Goal: Navigation & Orientation: Find specific page/section

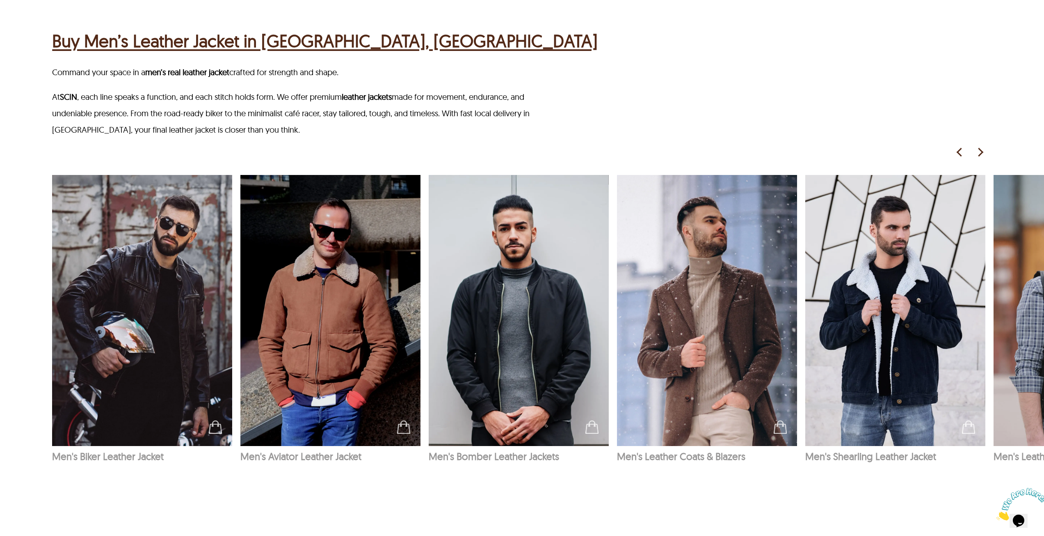
scroll to position [1231, 0]
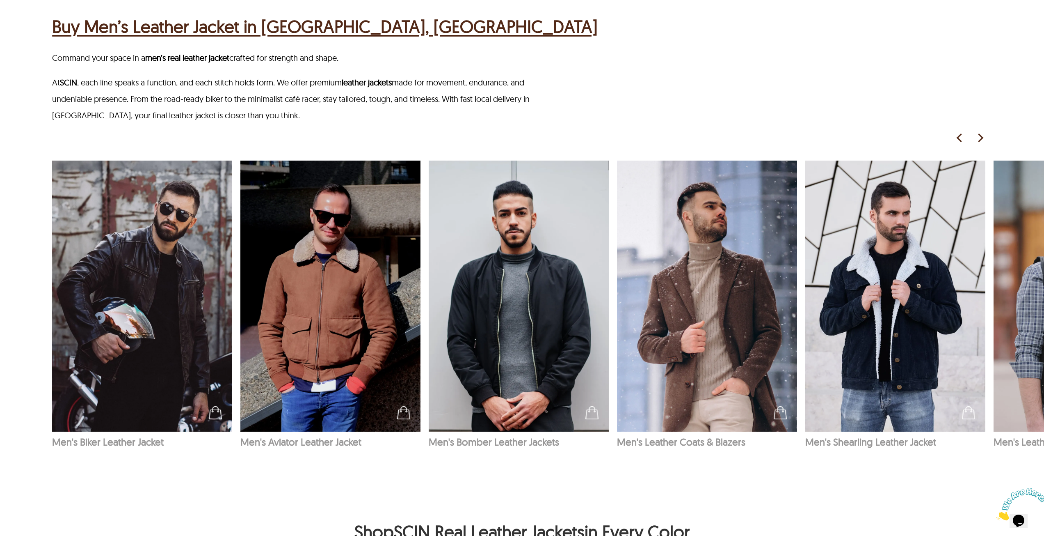
click at [978, 137] on img at bounding box center [980, 138] width 12 height 12
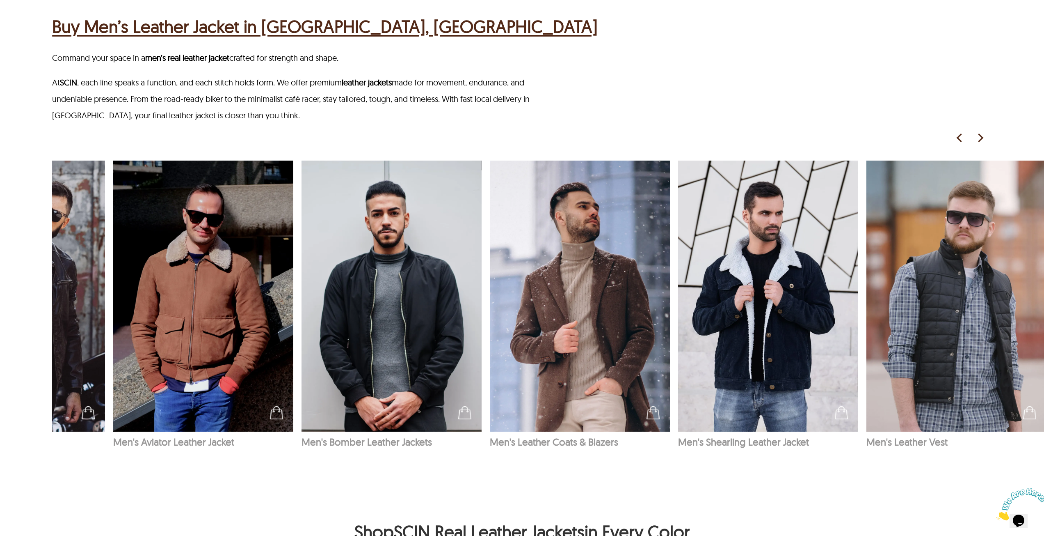
scroll to position [0, 130]
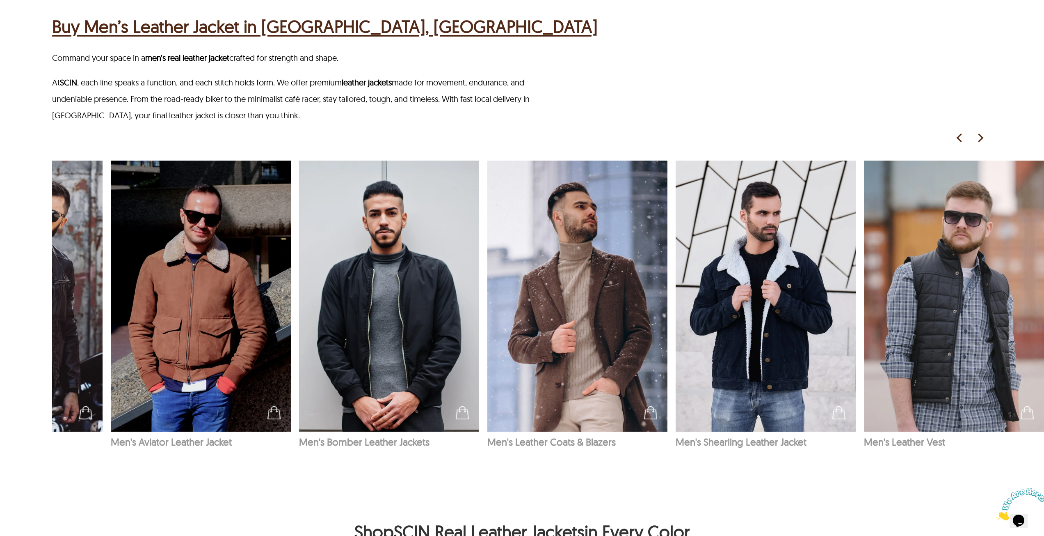
click at [979, 137] on img at bounding box center [980, 138] width 12 height 12
click at [964, 139] on img at bounding box center [960, 138] width 12 height 12
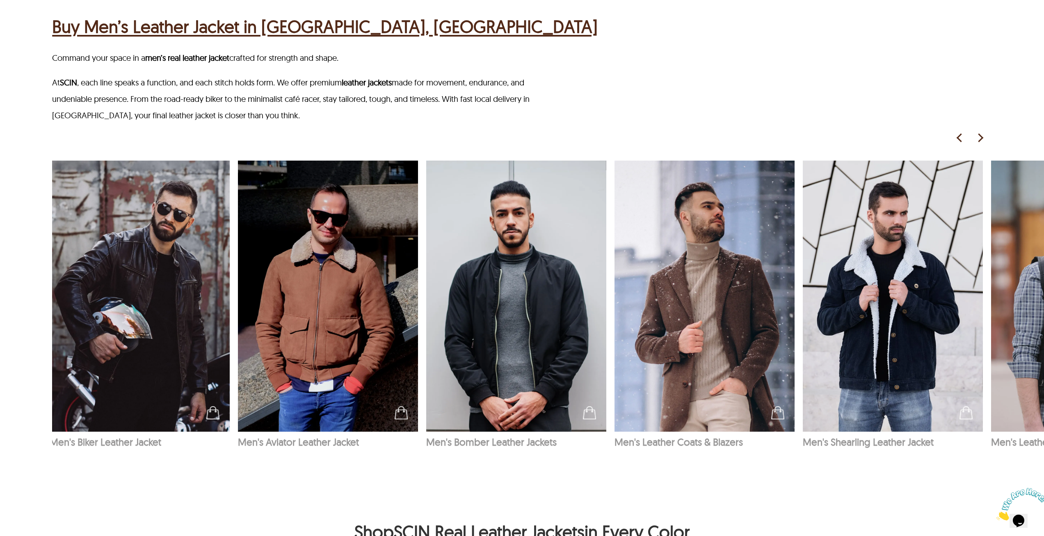
scroll to position [0, 0]
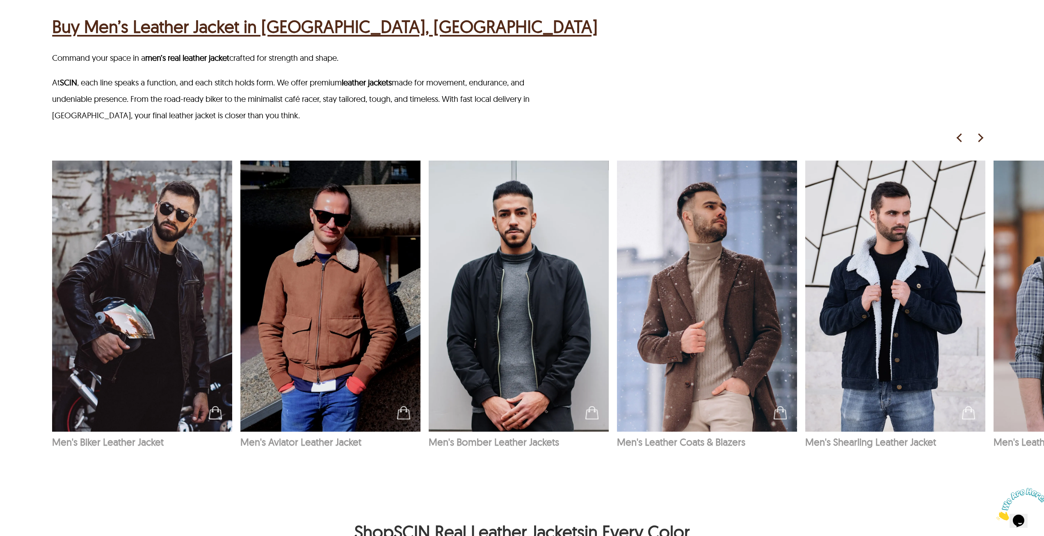
click at [964, 139] on img at bounding box center [960, 138] width 12 height 12
click at [356, 321] on img at bounding box center [330, 295] width 181 height 271
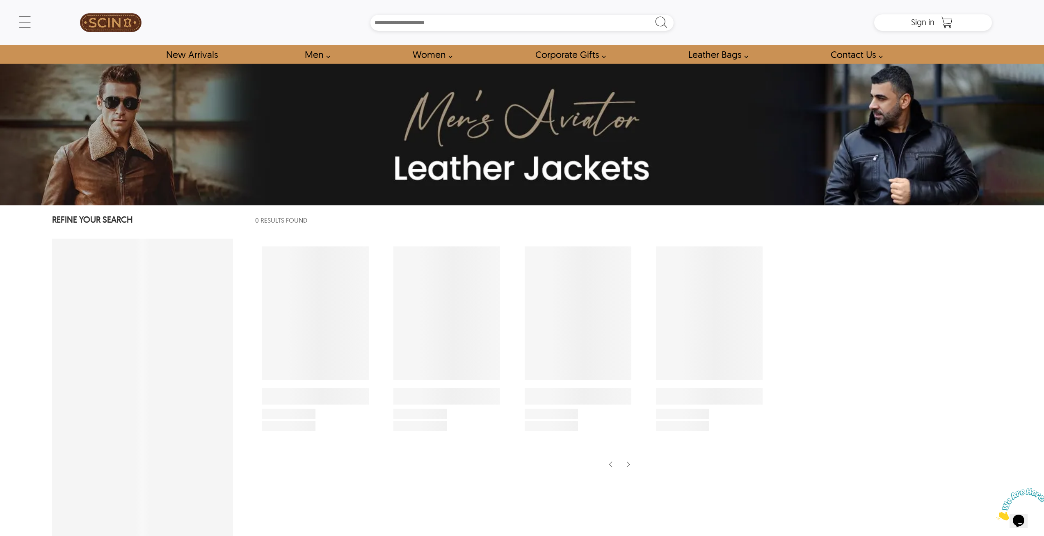
select select "********"
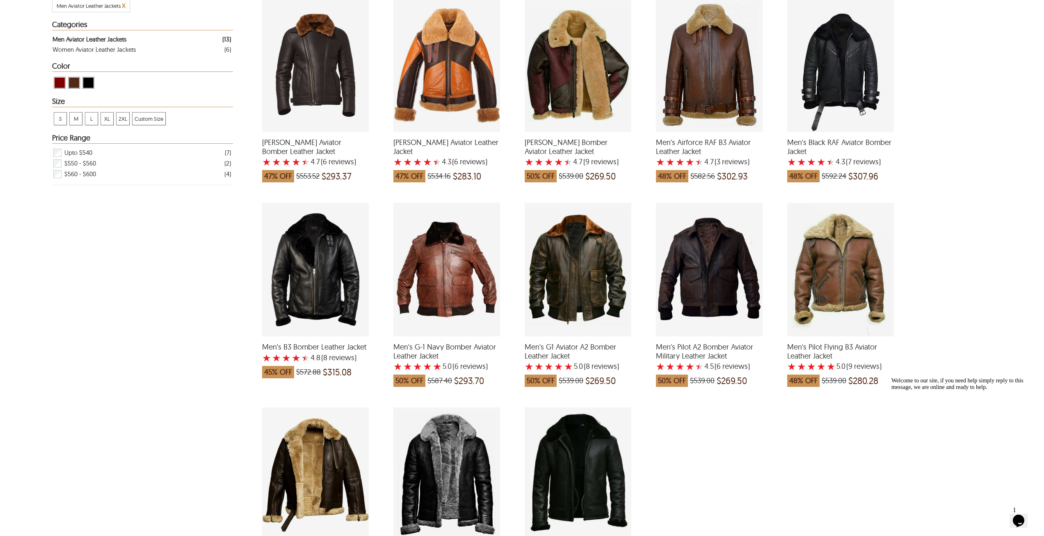
scroll to position [41, 0]
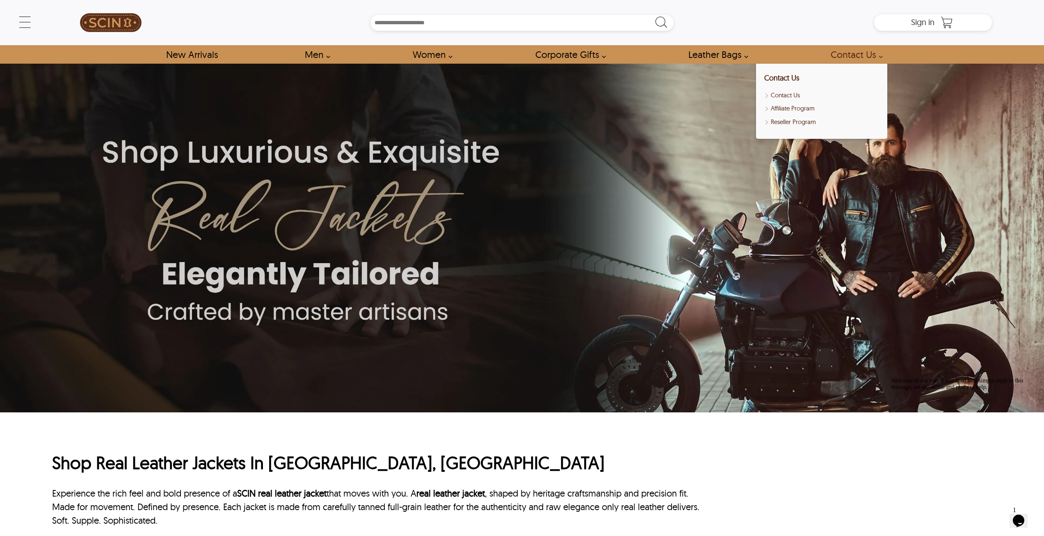
click at [880, 58] on link "Contact Us" at bounding box center [855, 54] width 66 height 18
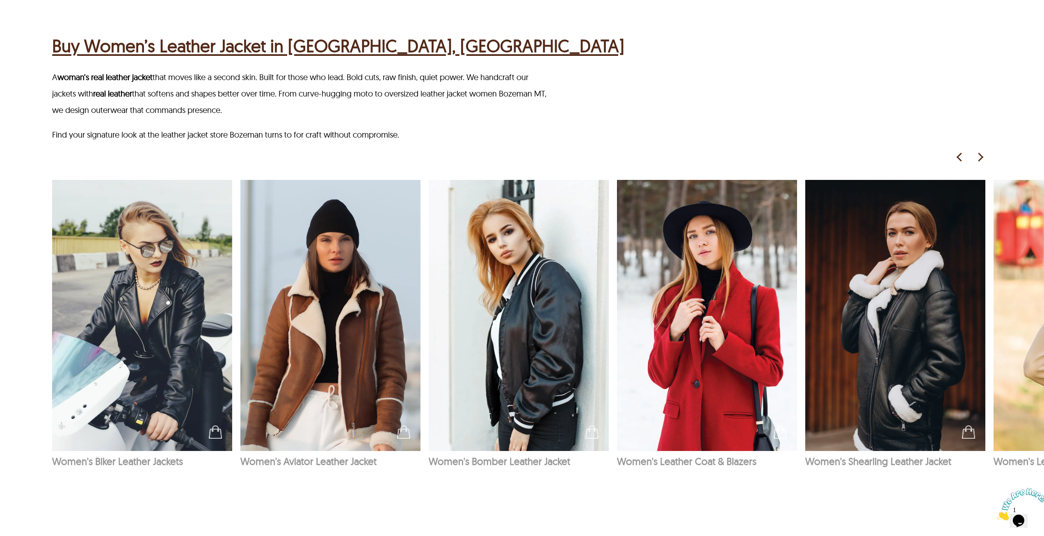
scroll to position [698, 0]
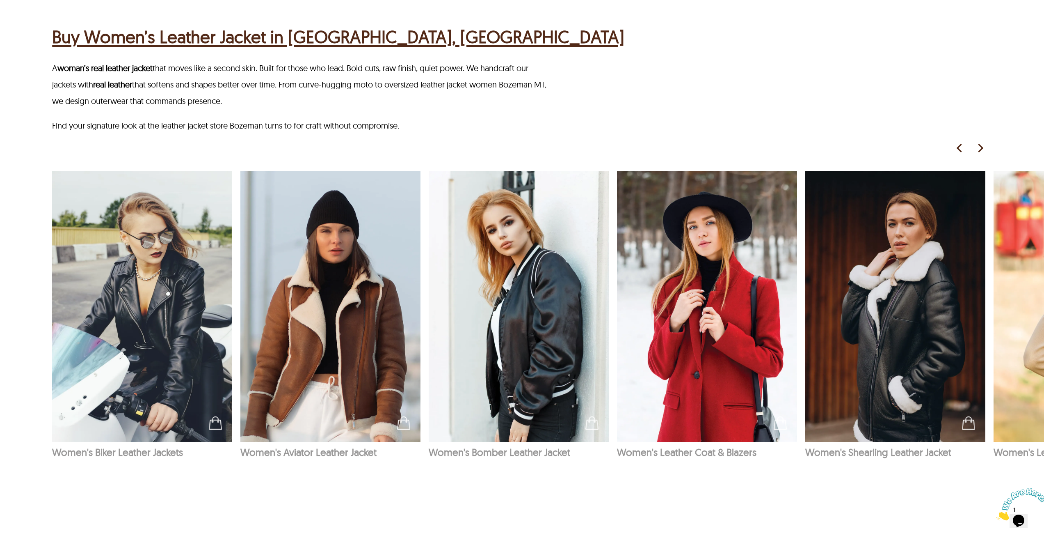
click at [982, 148] on img at bounding box center [980, 148] width 12 height 12
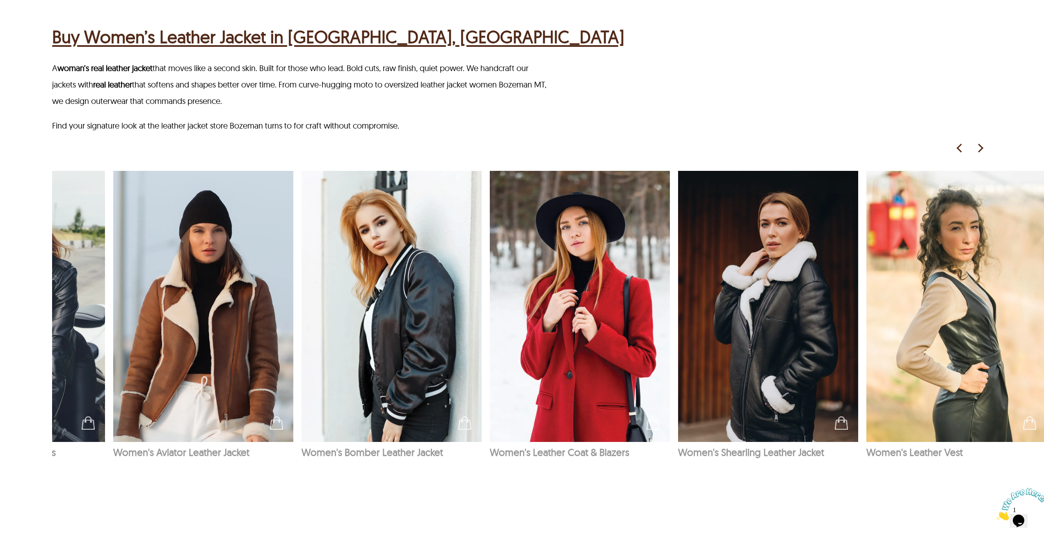
scroll to position [0, 130]
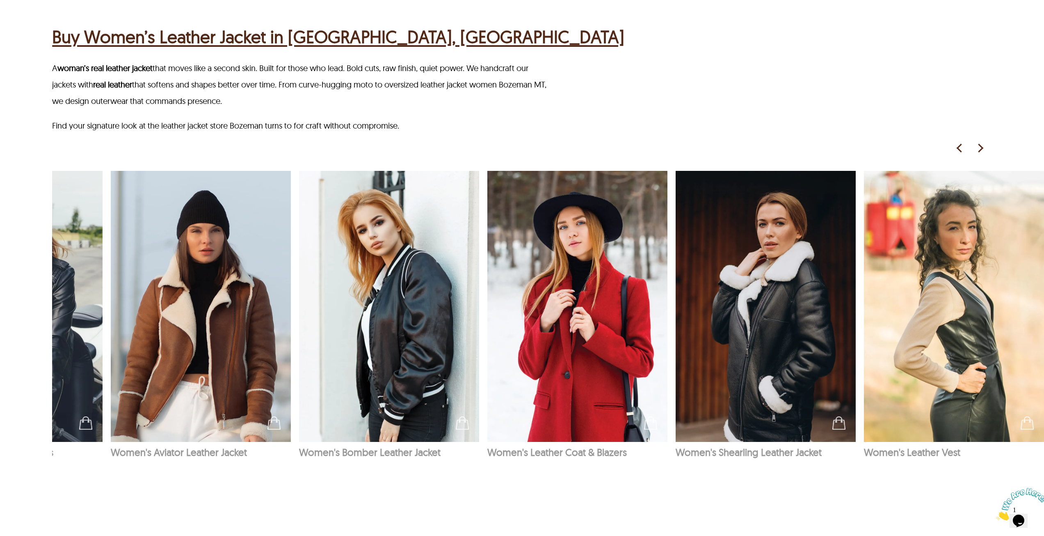
click at [959, 148] on img at bounding box center [960, 148] width 12 height 12
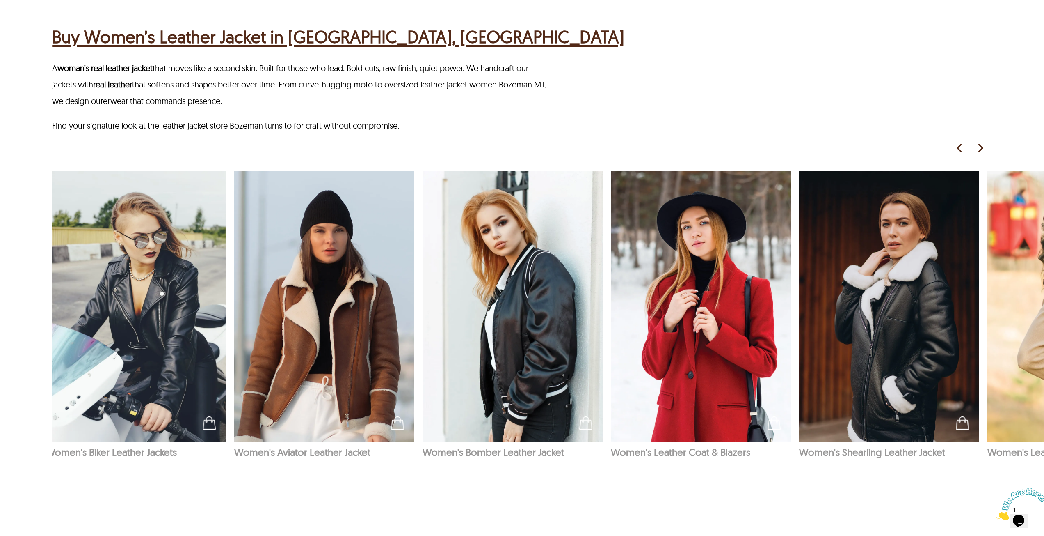
scroll to position [0, 0]
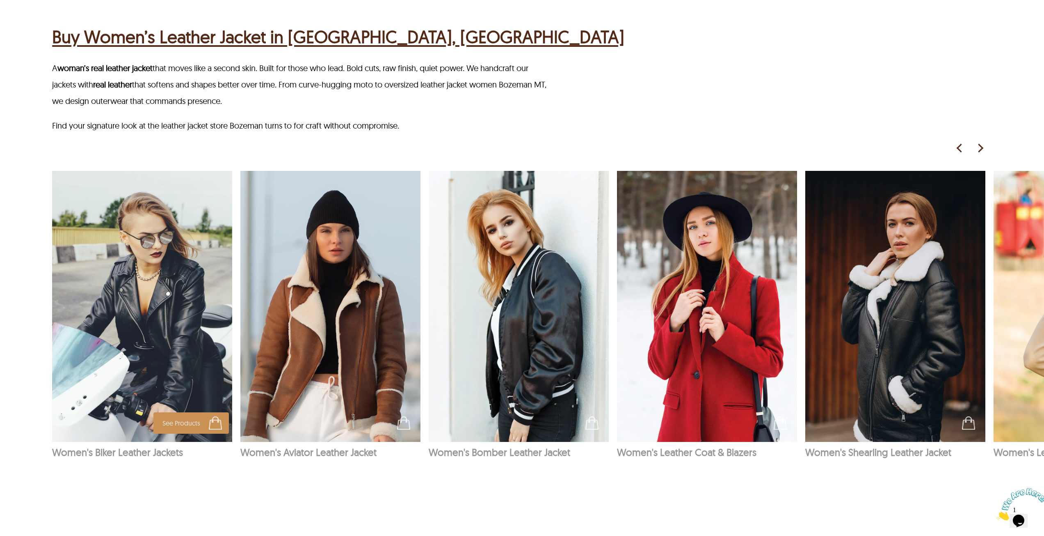
click at [158, 359] on img at bounding box center [142, 306] width 181 height 271
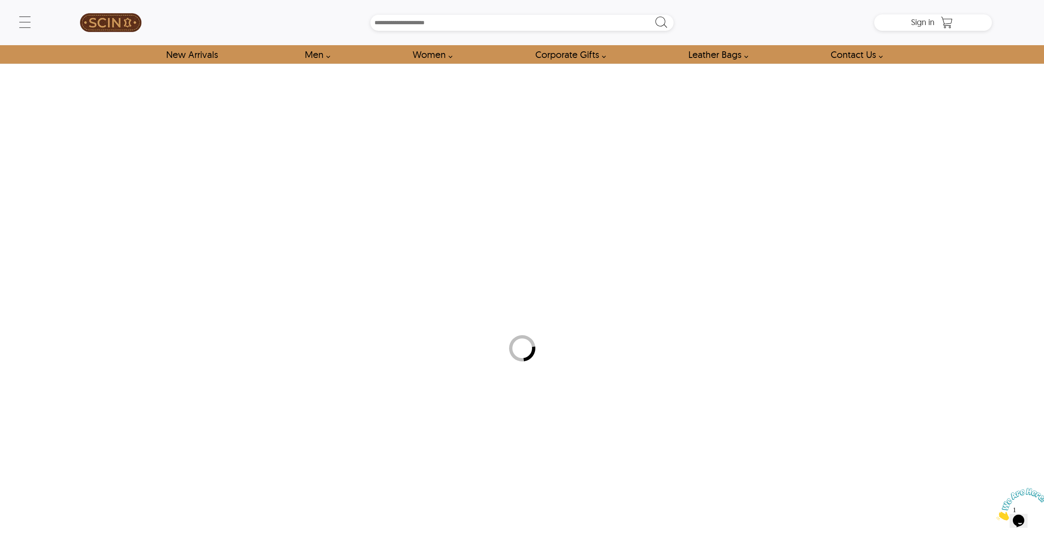
select select "********"
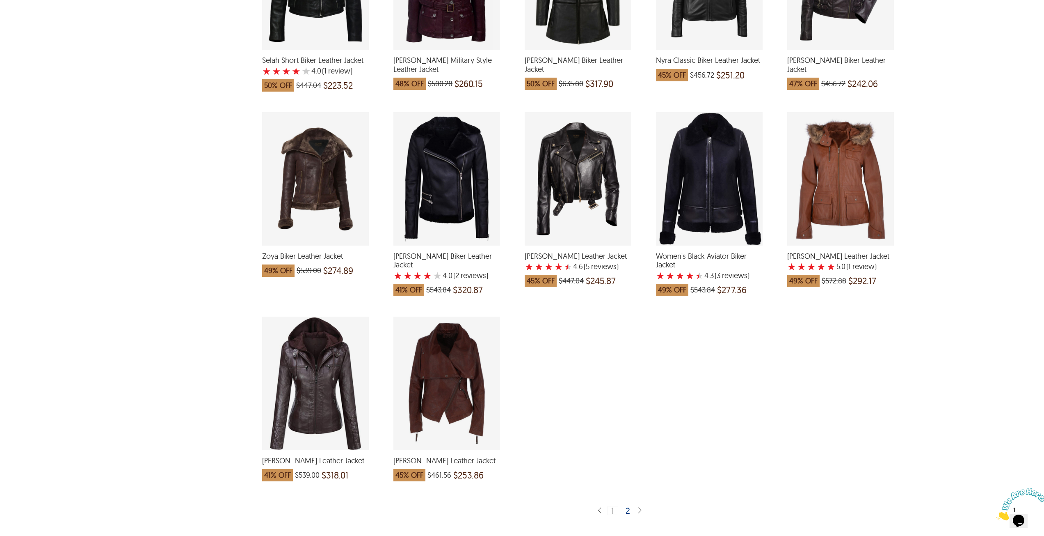
scroll to position [1149, 0]
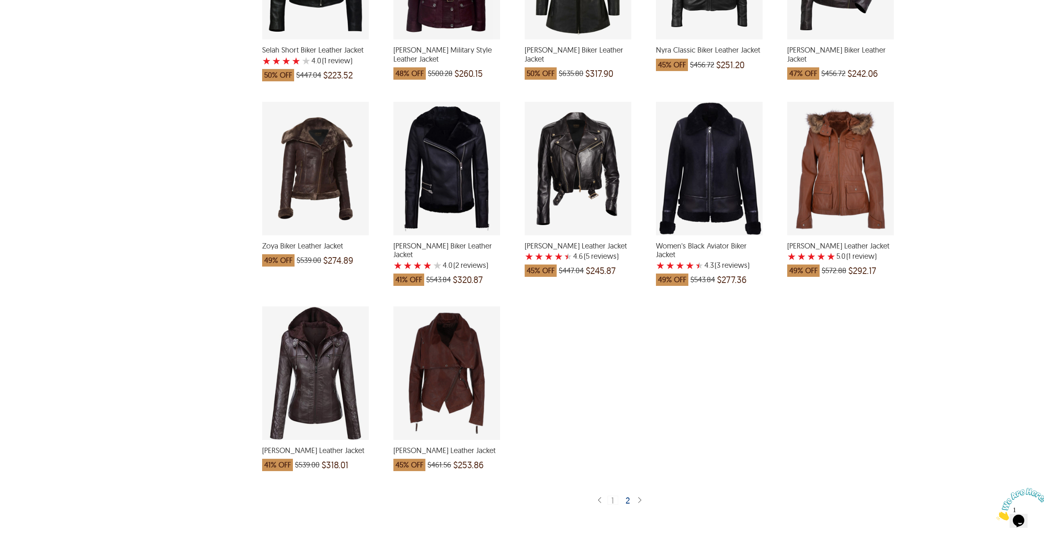
click at [314, 387] on div "Emmie Biker Leather Jacket which was at a price of $539.00, now after discount …" at bounding box center [315, 372] width 107 height 133
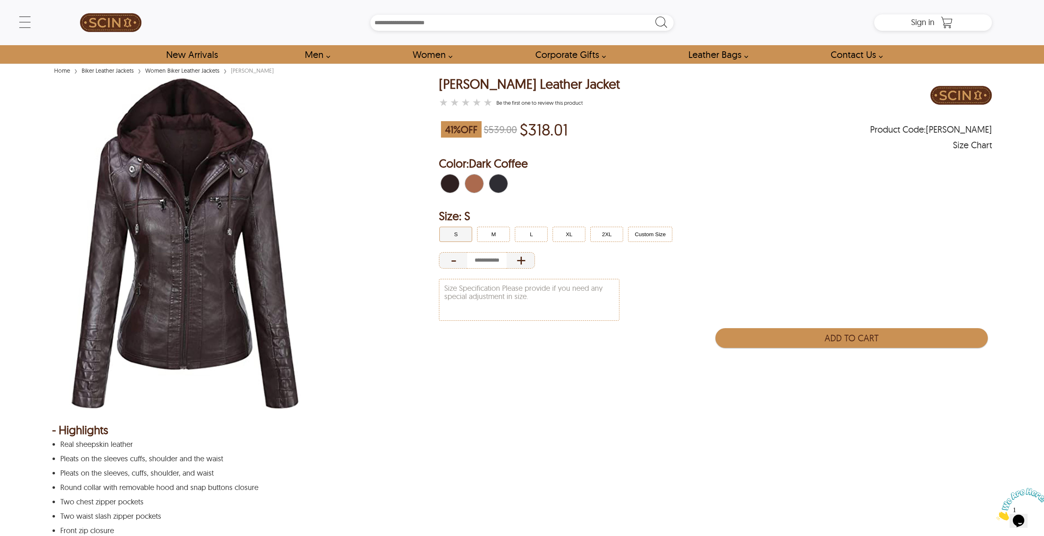
click at [448, 182] on span "Dark Coffee\a" at bounding box center [445, 183] width 9 height 18
click at [503, 186] on span "Black" at bounding box center [501, 183] width 5 height 18
click at [476, 186] on span "Brown" at bounding box center [476, 183] width 5 height 18
select select "********"
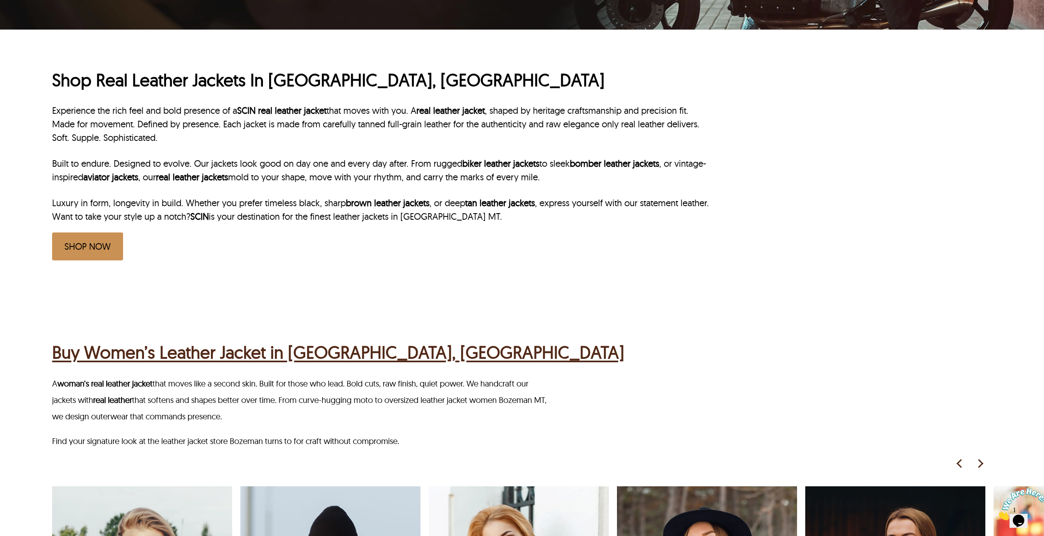
scroll to position [54, 0]
